Goal: Task Accomplishment & Management: Manage account settings

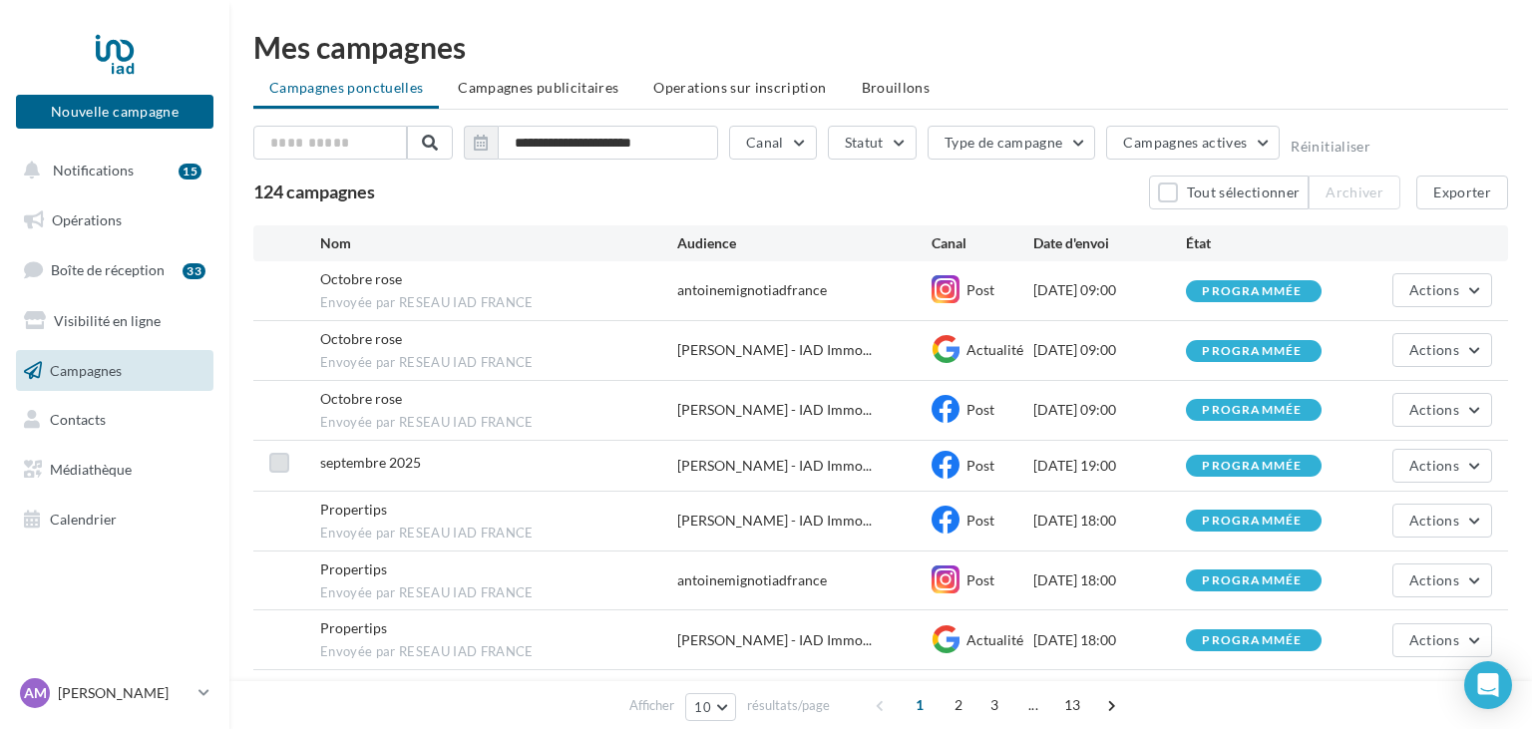
click at [275, 462] on label at bounding box center [279, 463] width 20 height 20
click at [275, 462] on icon at bounding box center [279, 463] width 14 height 14
click at [275, 462] on label at bounding box center [279, 463] width 20 height 20
click at [283, 405] on div "Octobre rose Envoyée par RESEAU IAD FRANCE [PERSON_NAME] - IAD Immo... Post [DA…" at bounding box center [880, 410] width 1255 height 59
click at [1434, 409] on span "Actions" at bounding box center [1434, 409] width 50 height 17
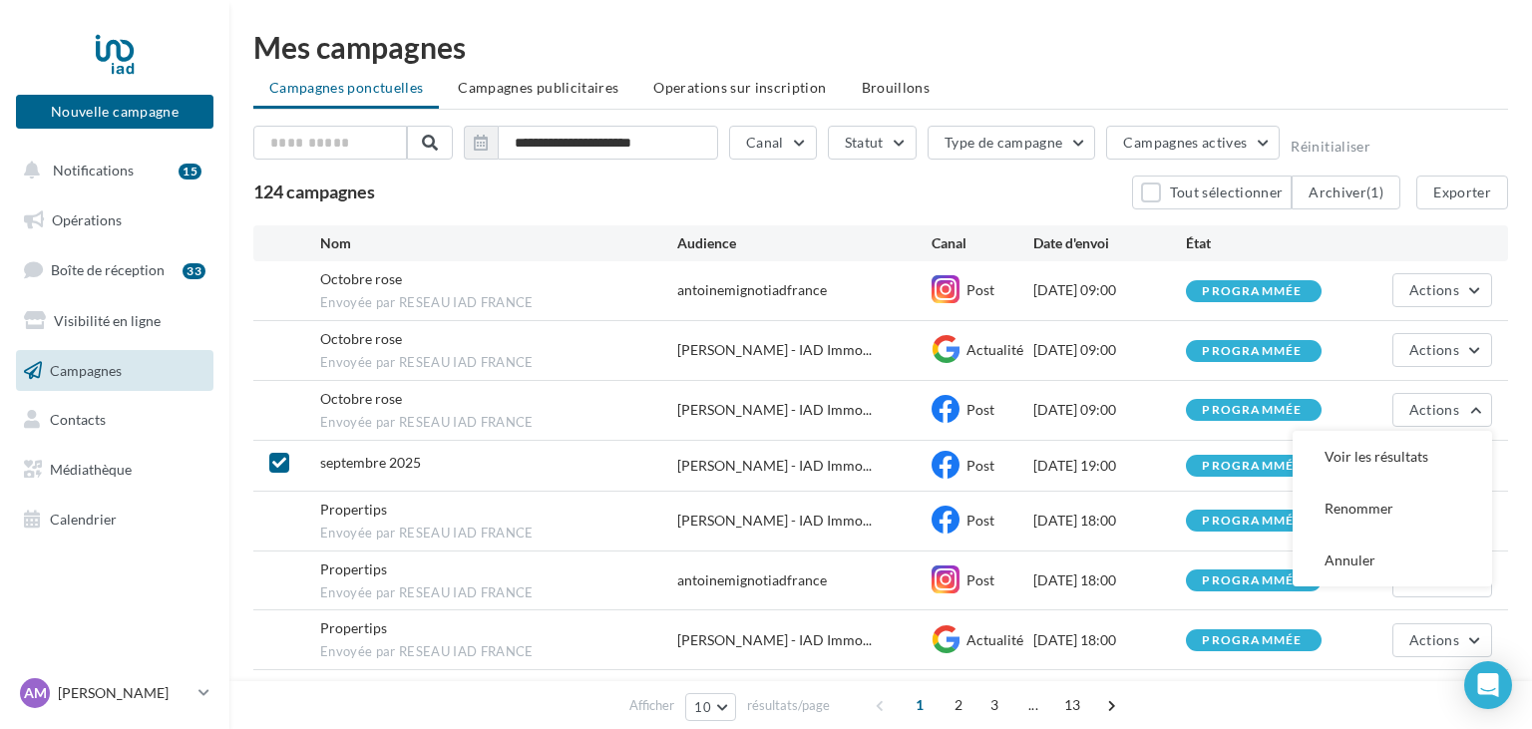
click at [264, 410] on div "Octobre rose Envoyée par RESEAU IAD FRANCE [PERSON_NAME] - IAD Immo... Post [DA…" at bounding box center [880, 410] width 1255 height 59
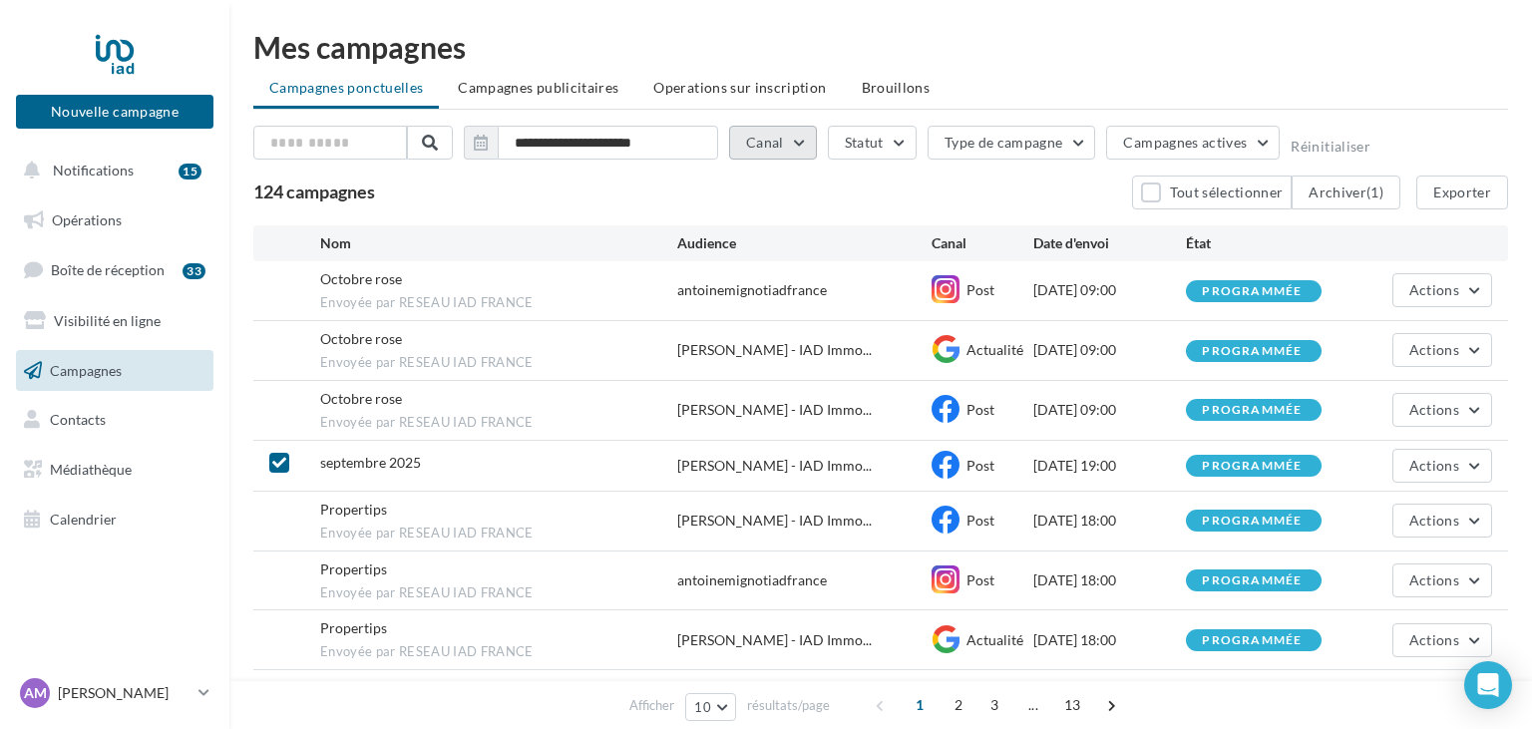
click at [797, 141] on button "Canal" at bounding box center [773, 143] width 88 height 34
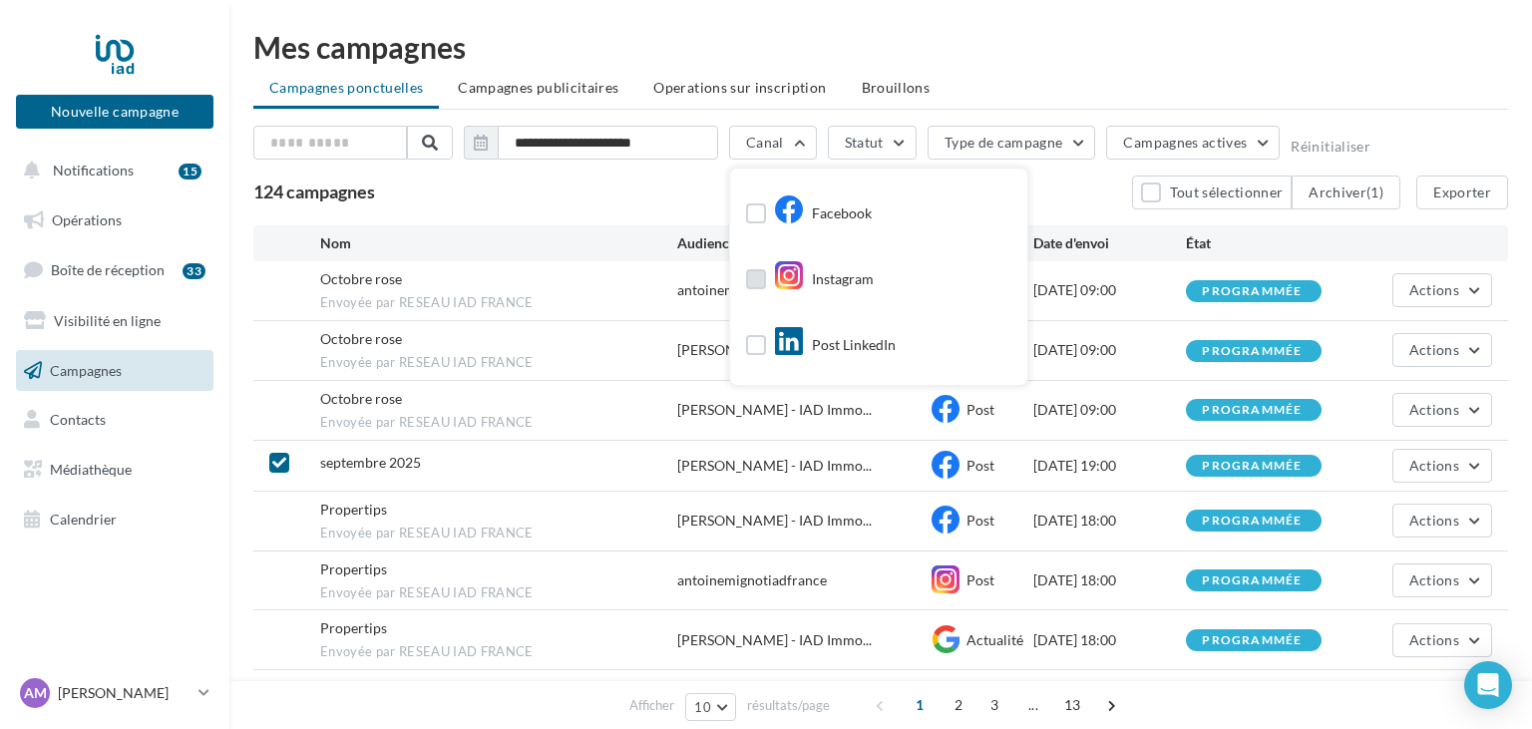
click at [758, 277] on label at bounding box center [756, 279] width 20 height 20
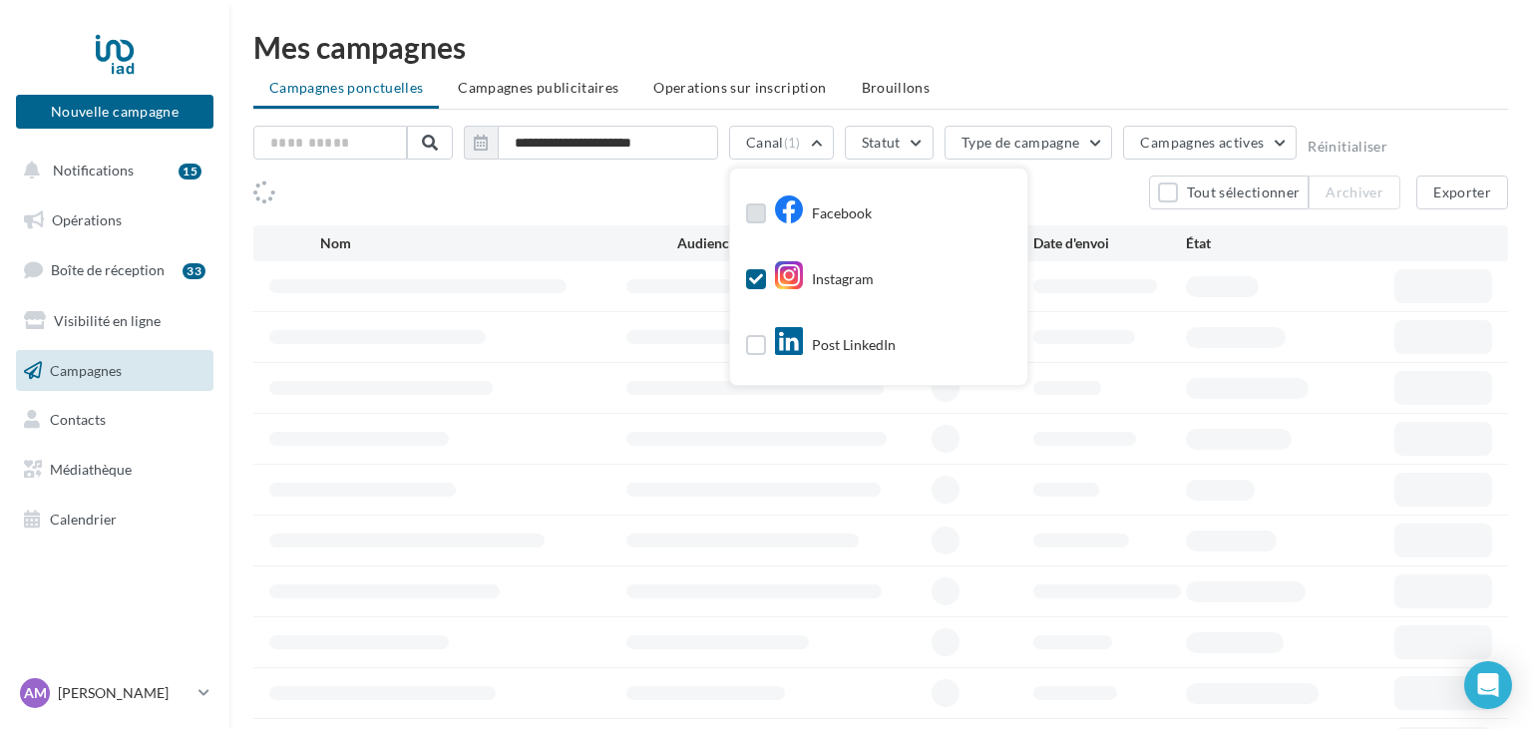
click at [758, 212] on label at bounding box center [756, 213] width 20 height 20
click at [756, 280] on icon at bounding box center [756, 279] width 14 height 14
click at [461, 196] on div "Tout sélectionner Archiver Exporter" at bounding box center [880, 193] width 1255 height 34
